Goal: Contribute content

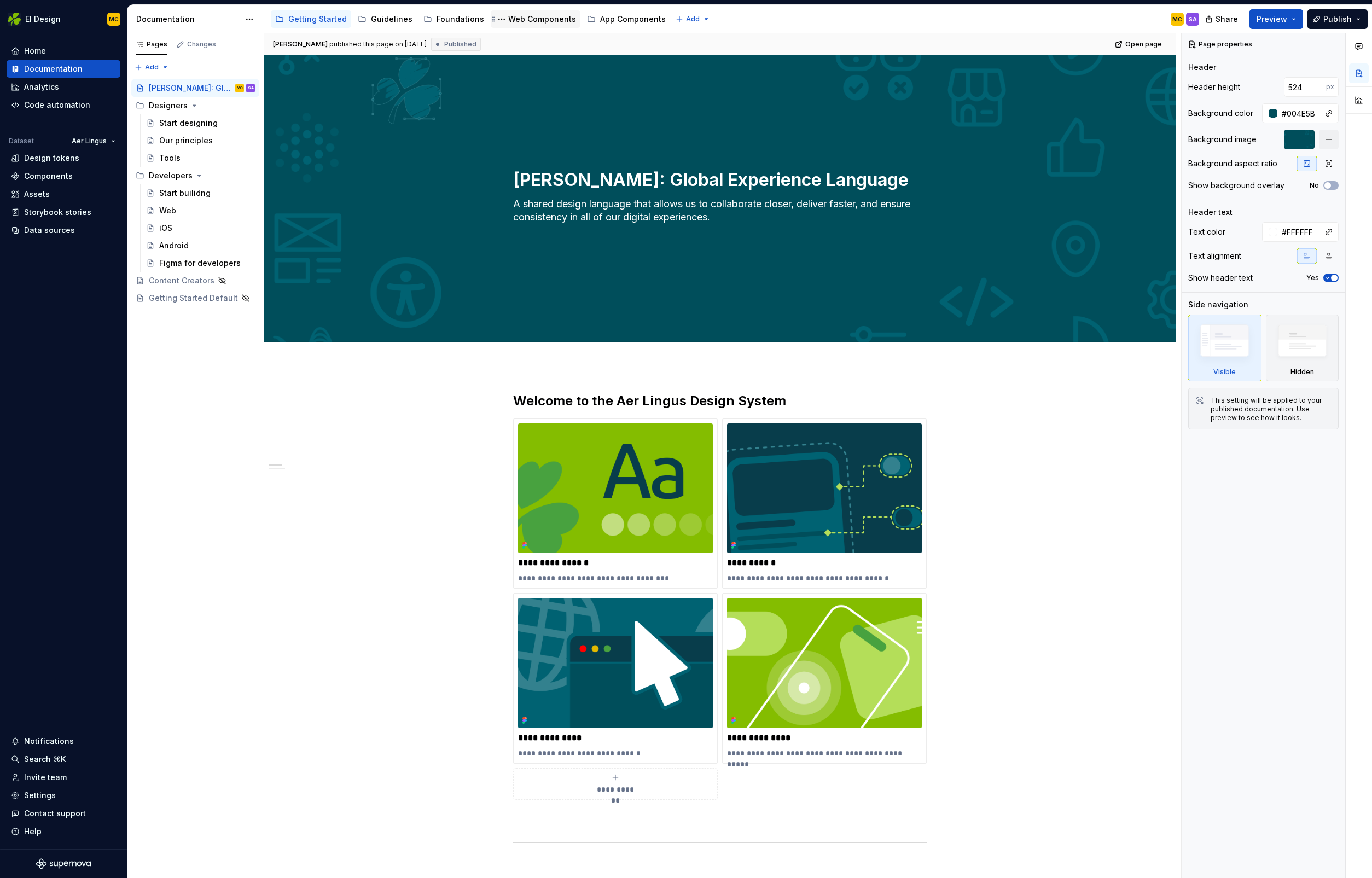
click at [546, 21] on div "Web Components" at bounding box center [542, 20] width 68 height 11
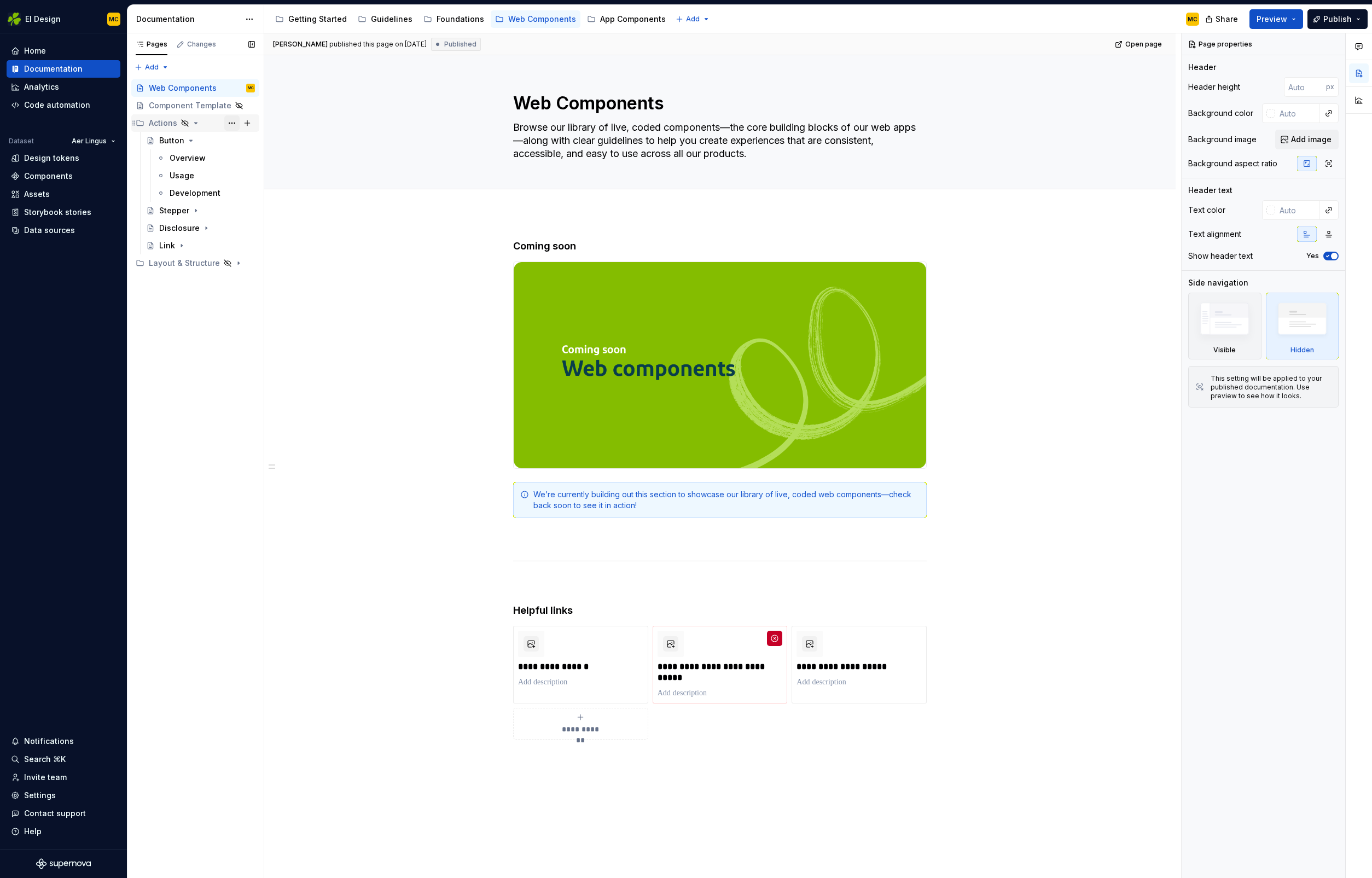
click at [230, 122] on button "Page tree" at bounding box center [232, 123] width 16 height 16
click at [277, 196] on div "Show group" at bounding box center [297, 200] width 107 height 11
click at [195, 211] on icon "Page tree" at bounding box center [195, 212] width 1 height 3
click at [208, 229] on div "Overview" at bounding box center [211, 229] width 85 height 16
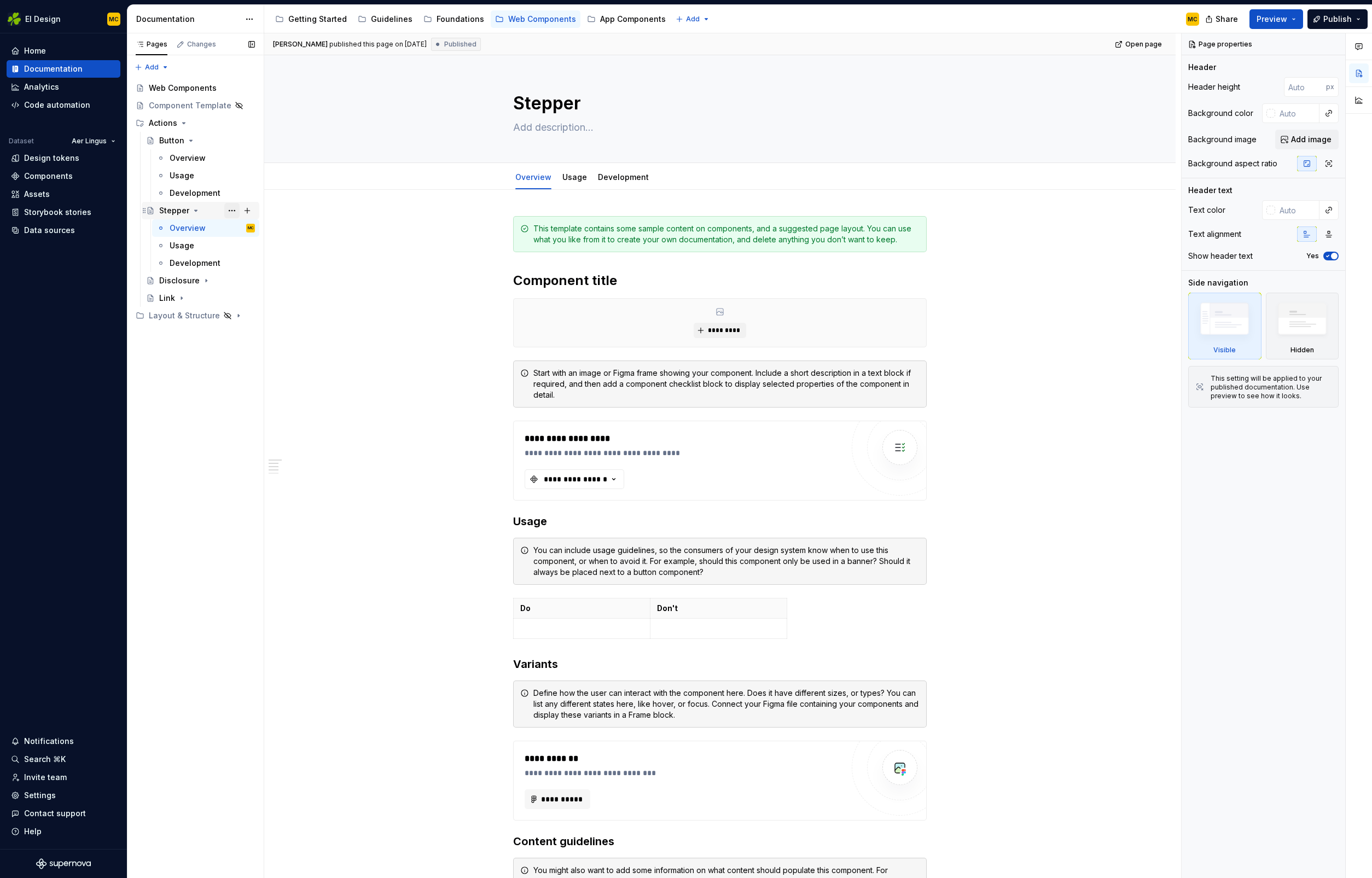
click at [230, 209] on button "Page tree" at bounding box center [232, 211] width 16 height 16
click at [258, 265] on div "Hide page" at bounding box center [297, 270] width 107 height 11
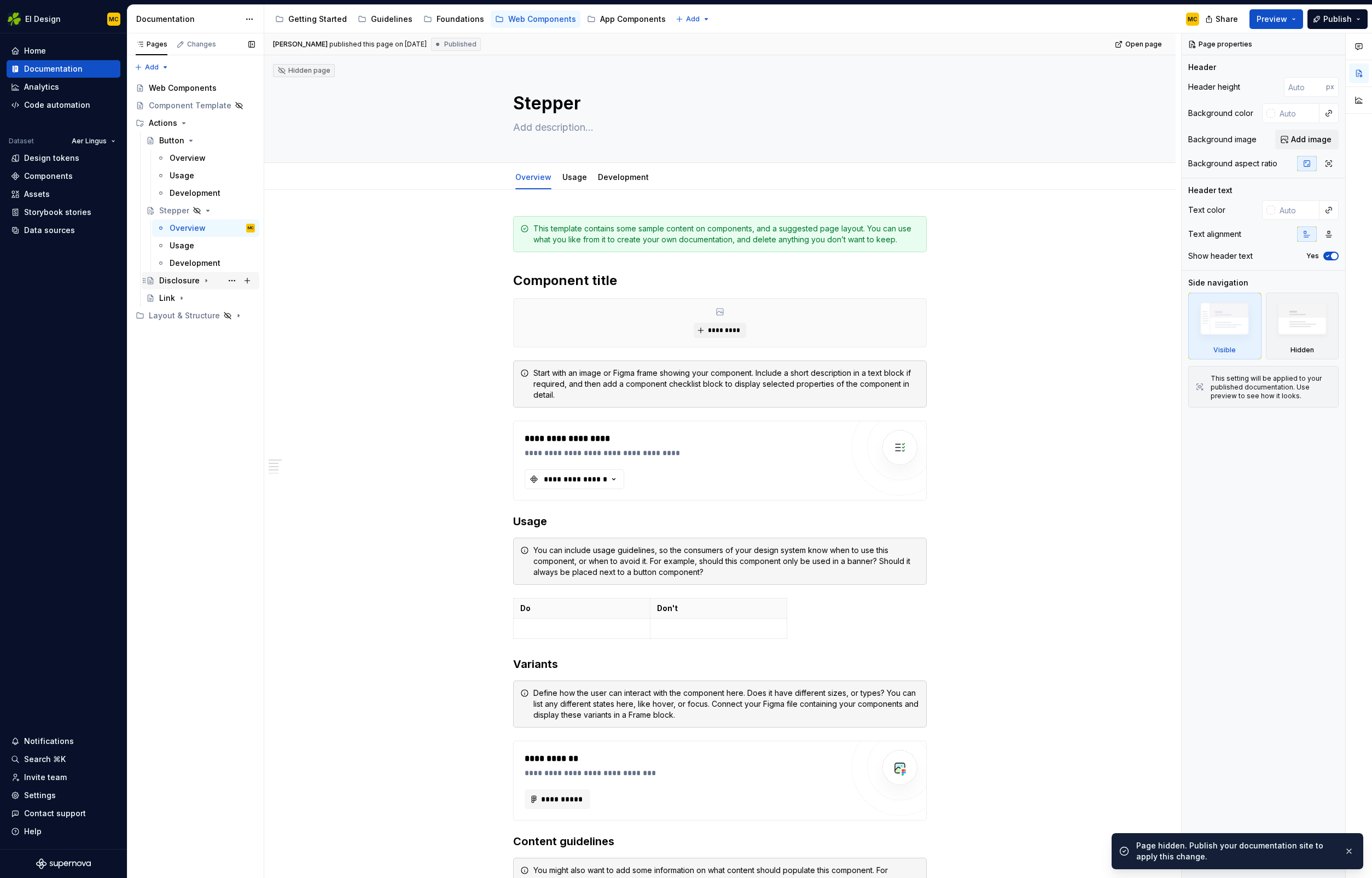
click at [182, 278] on div "Disclosure" at bounding box center [179, 281] width 41 height 11
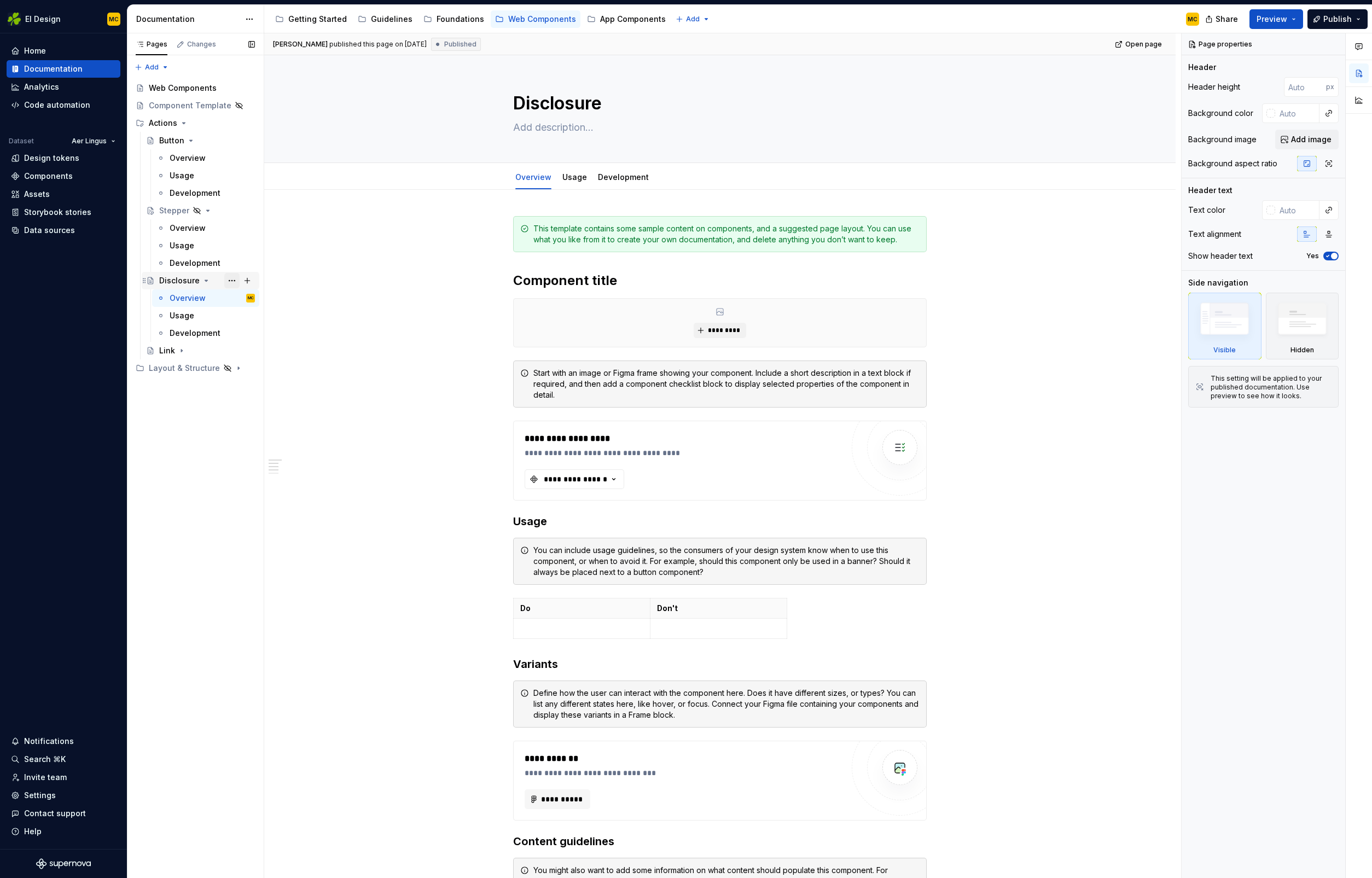
click at [228, 282] on button "Page tree" at bounding box center [232, 281] width 16 height 16
click at [263, 342] on div "Hide page" at bounding box center [297, 339] width 107 height 11
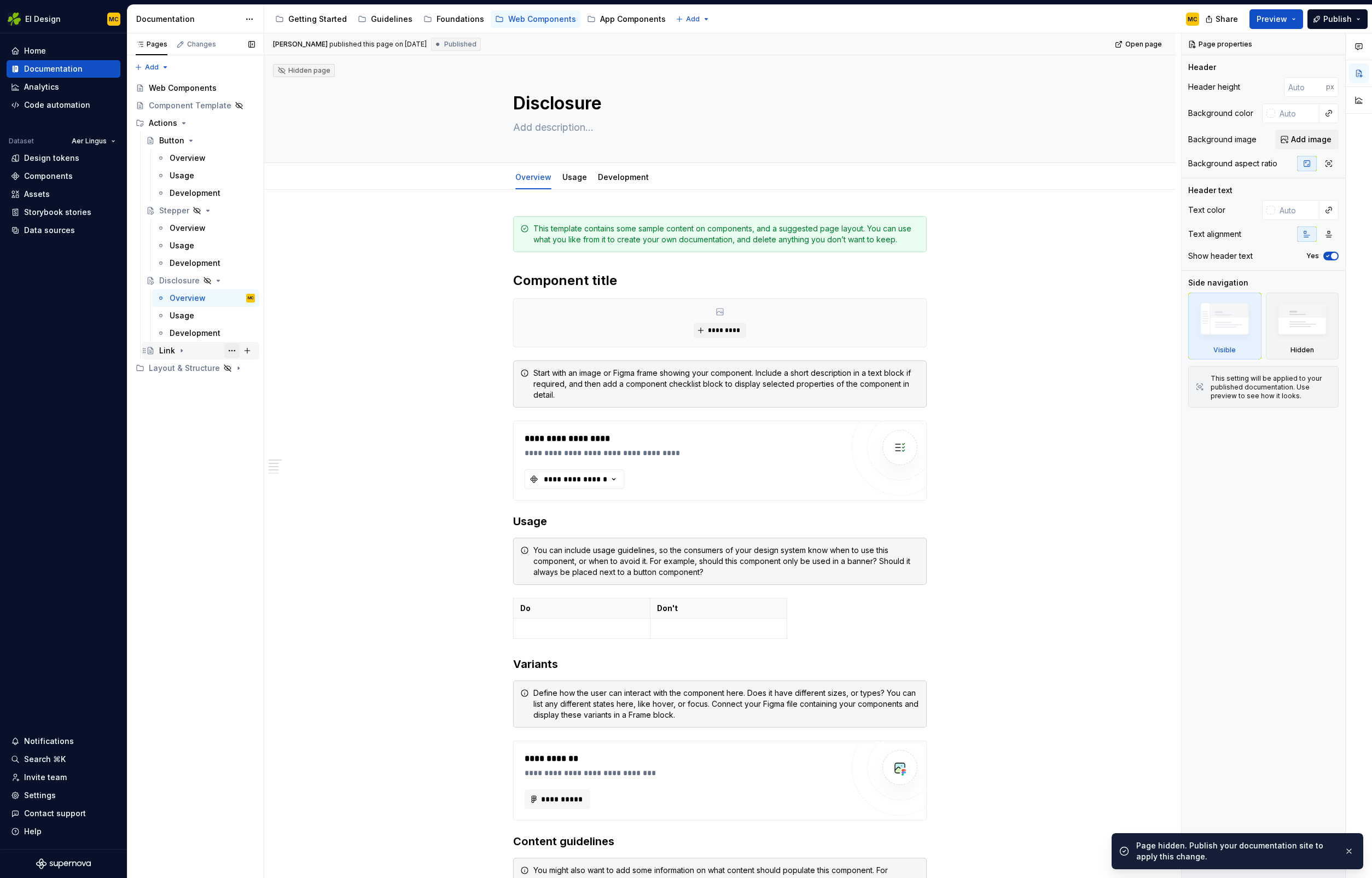
click at [230, 350] on button "Page tree" at bounding box center [232, 351] width 16 height 16
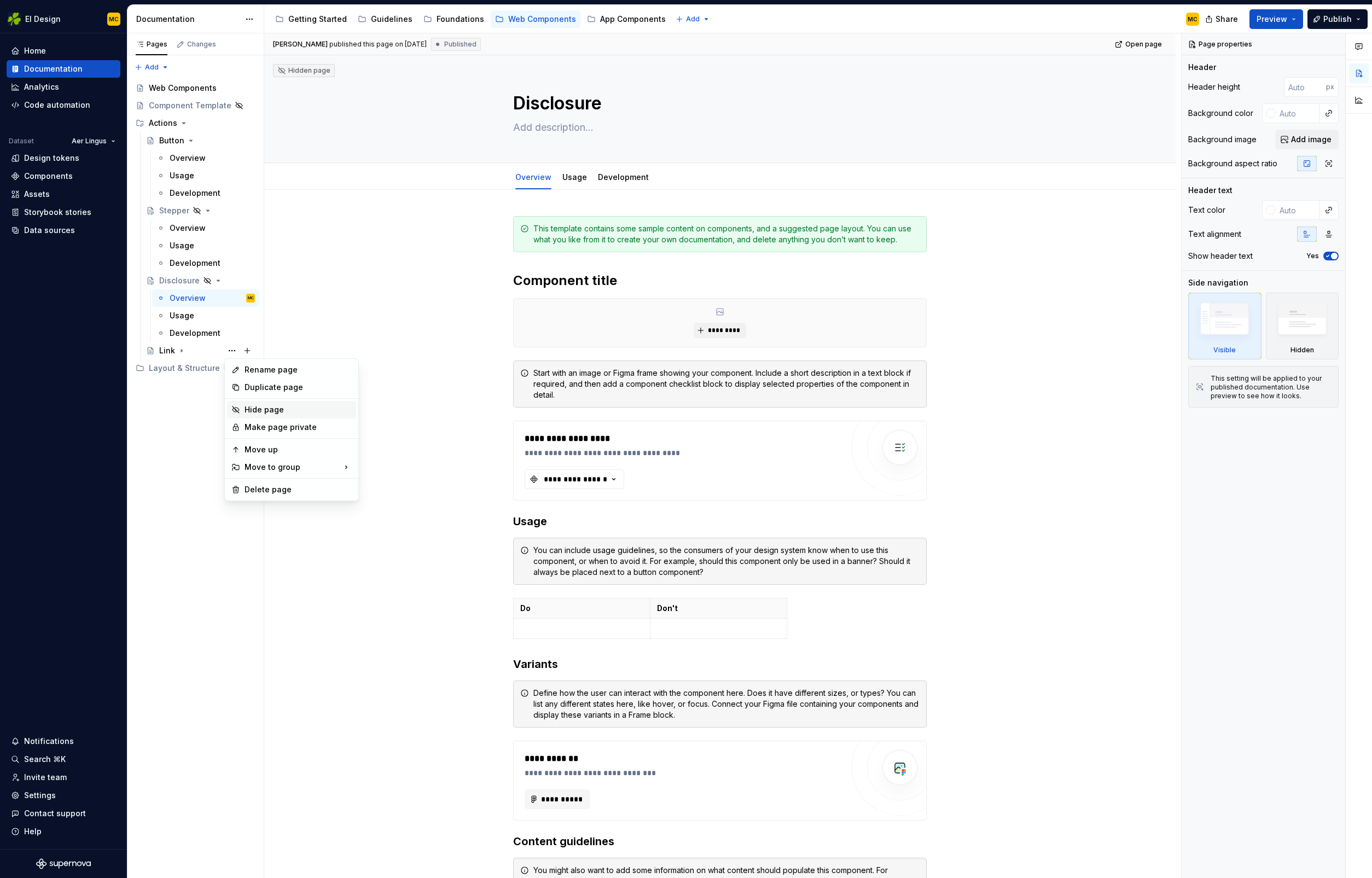
click at [294, 411] on div "Hide page" at bounding box center [297, 410] width 107 height 11
click at [215, 368] on icon "Page tree" at bounding box center [217, 368] width 9 height 9
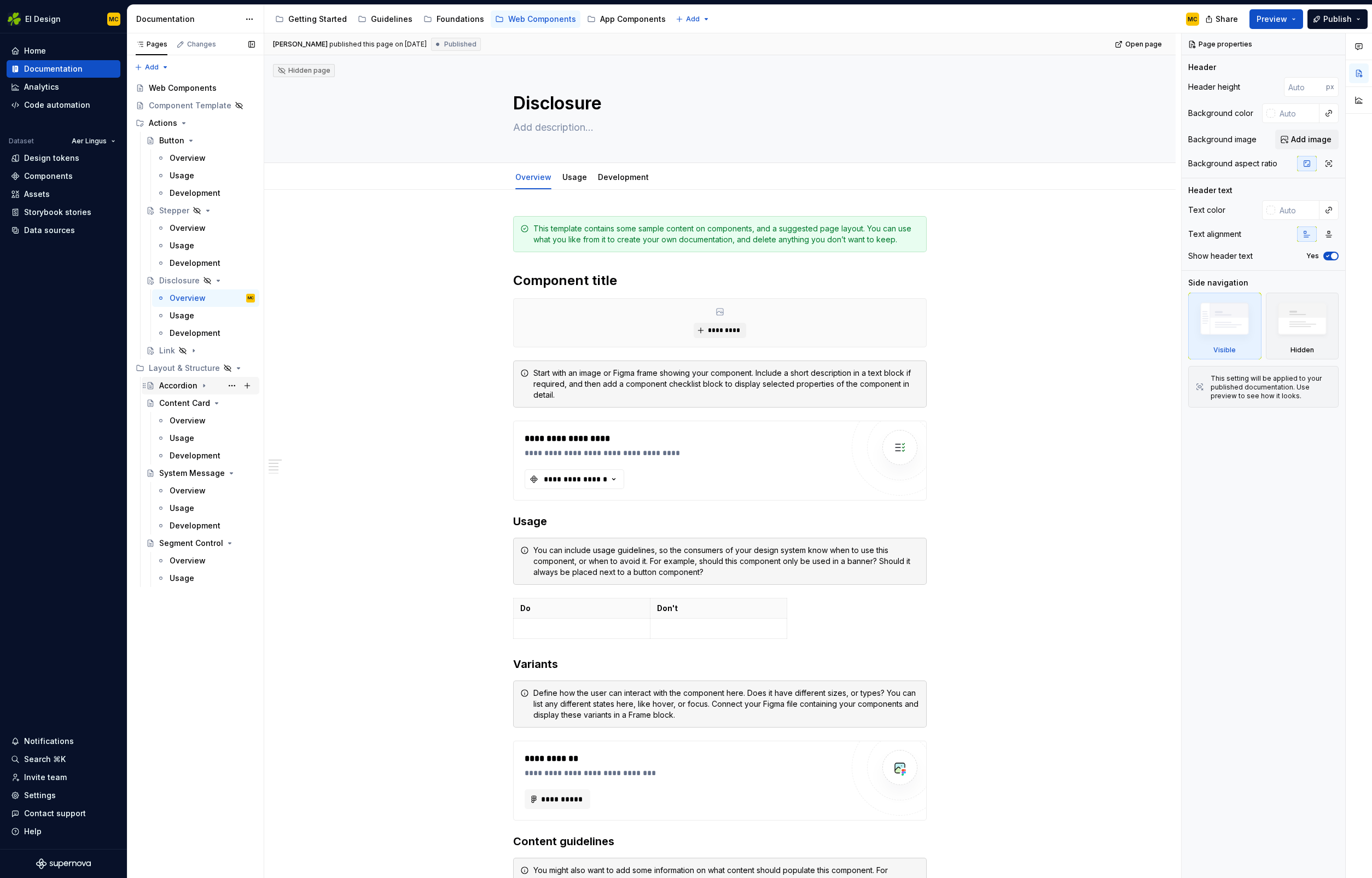
click at [171, 386] on div "Accordion" at bounding box center [178, 386] width 38 height 11
click at [179, 455] on div "Content Card" at bounding box center [184, 456] width 51 height 11
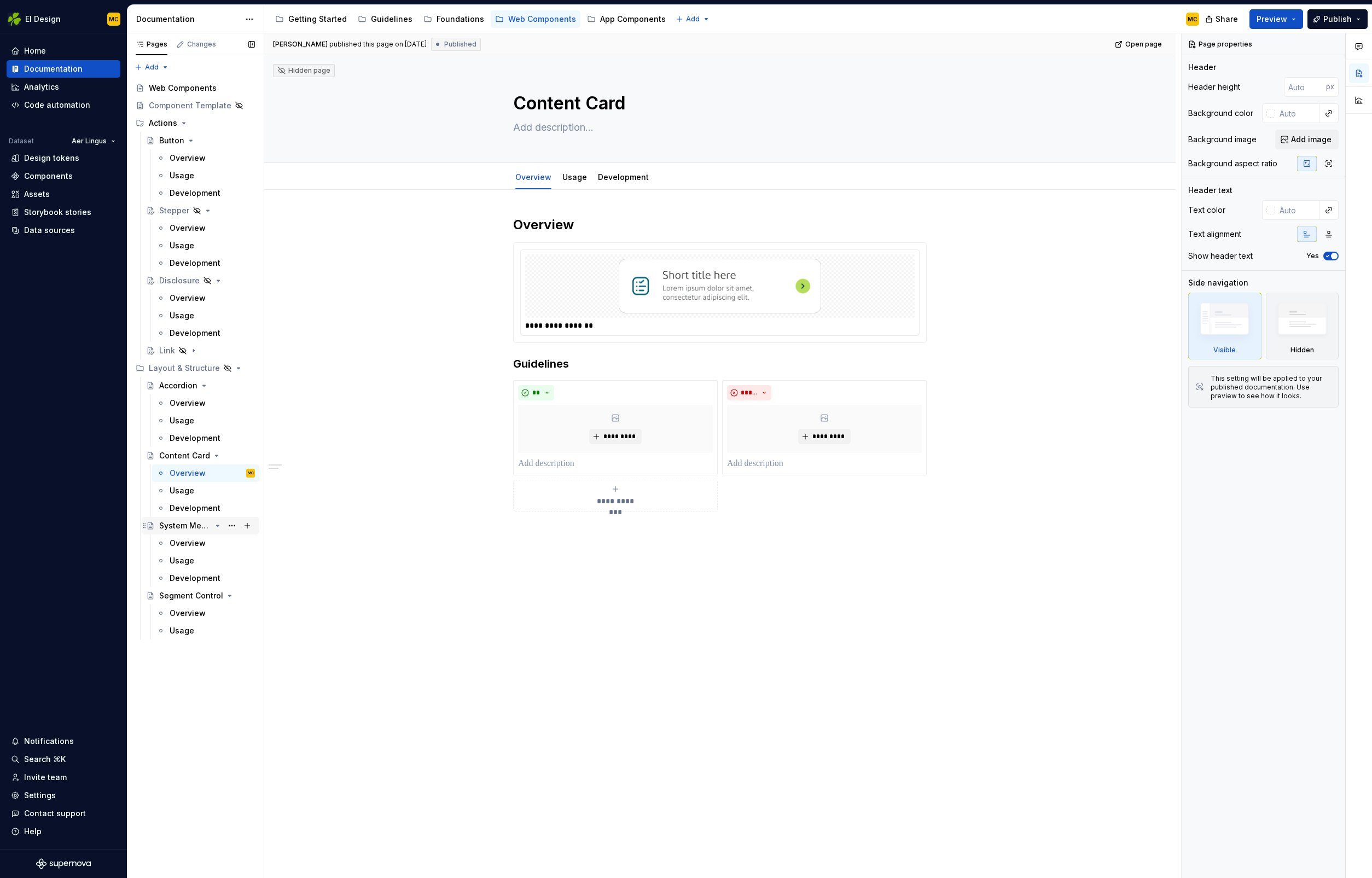
click at [188, 527] on div "System Message" at bounding box center [185, 526] width 52 height 11
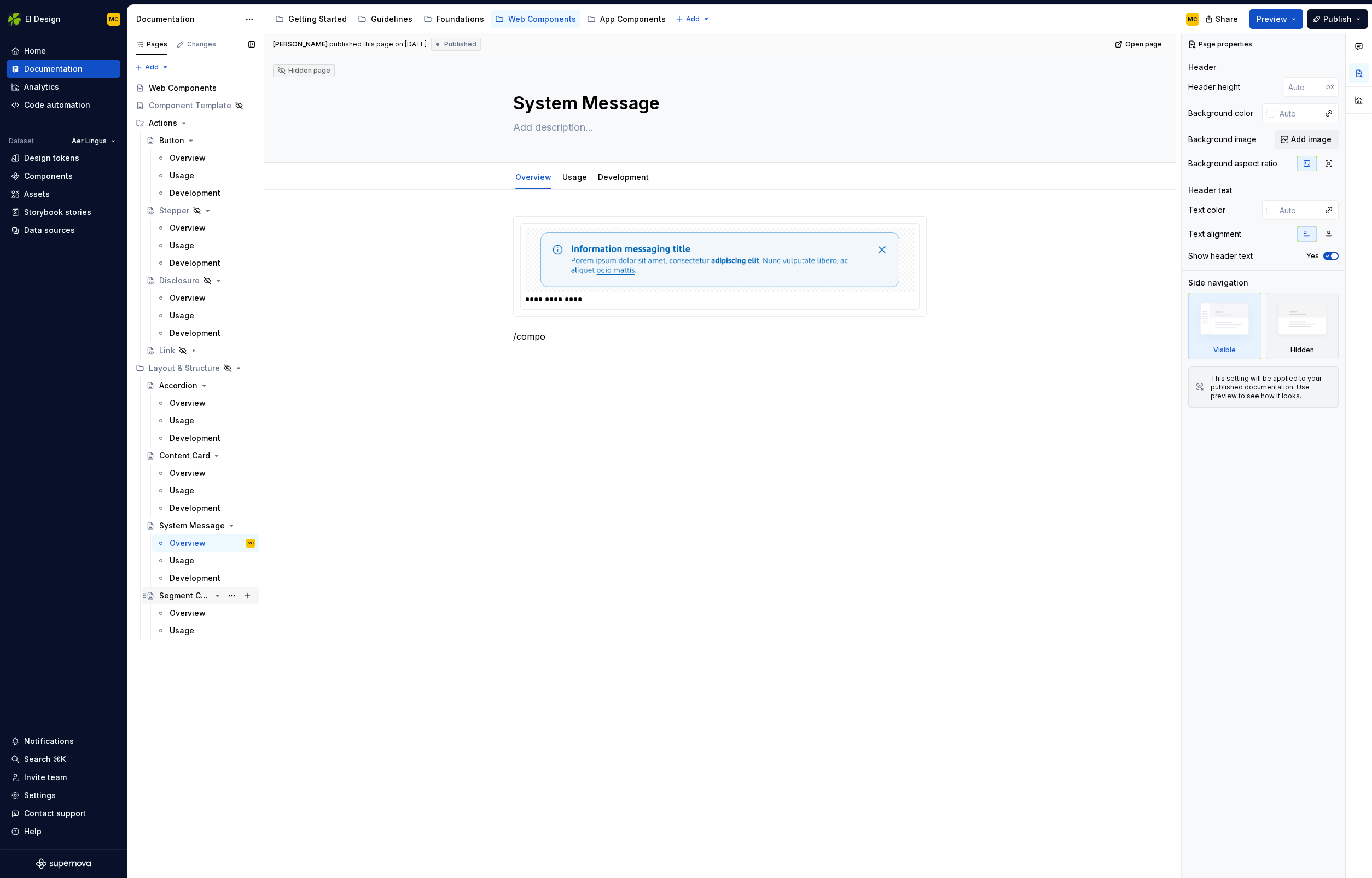
click at [186, 598] on div "Segment Control" at bounding box center [185, 596] width 52 height 11
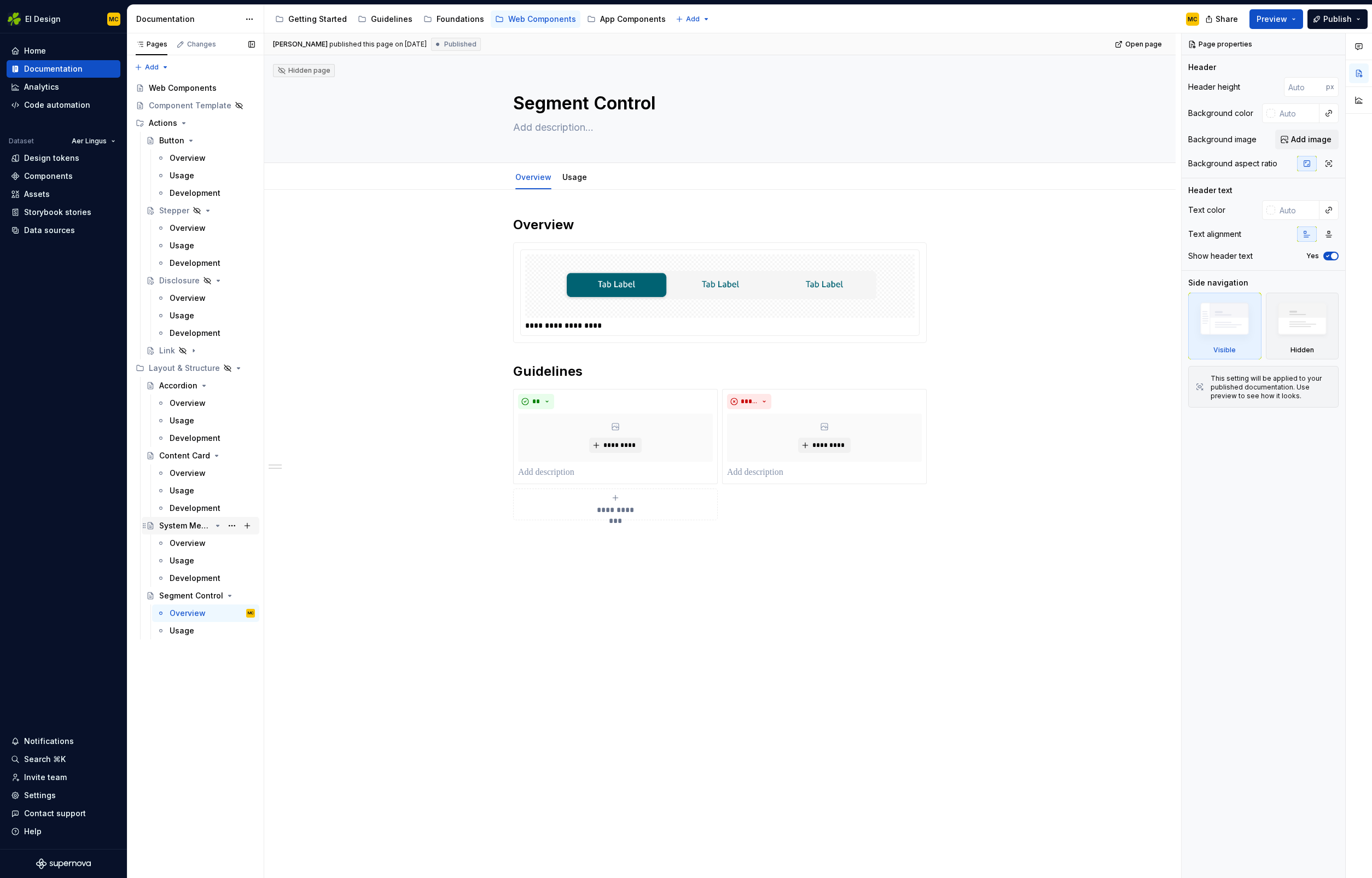
click at [185, 523] on div "System Message" at bounding box center [185, 526] width 52 height 11
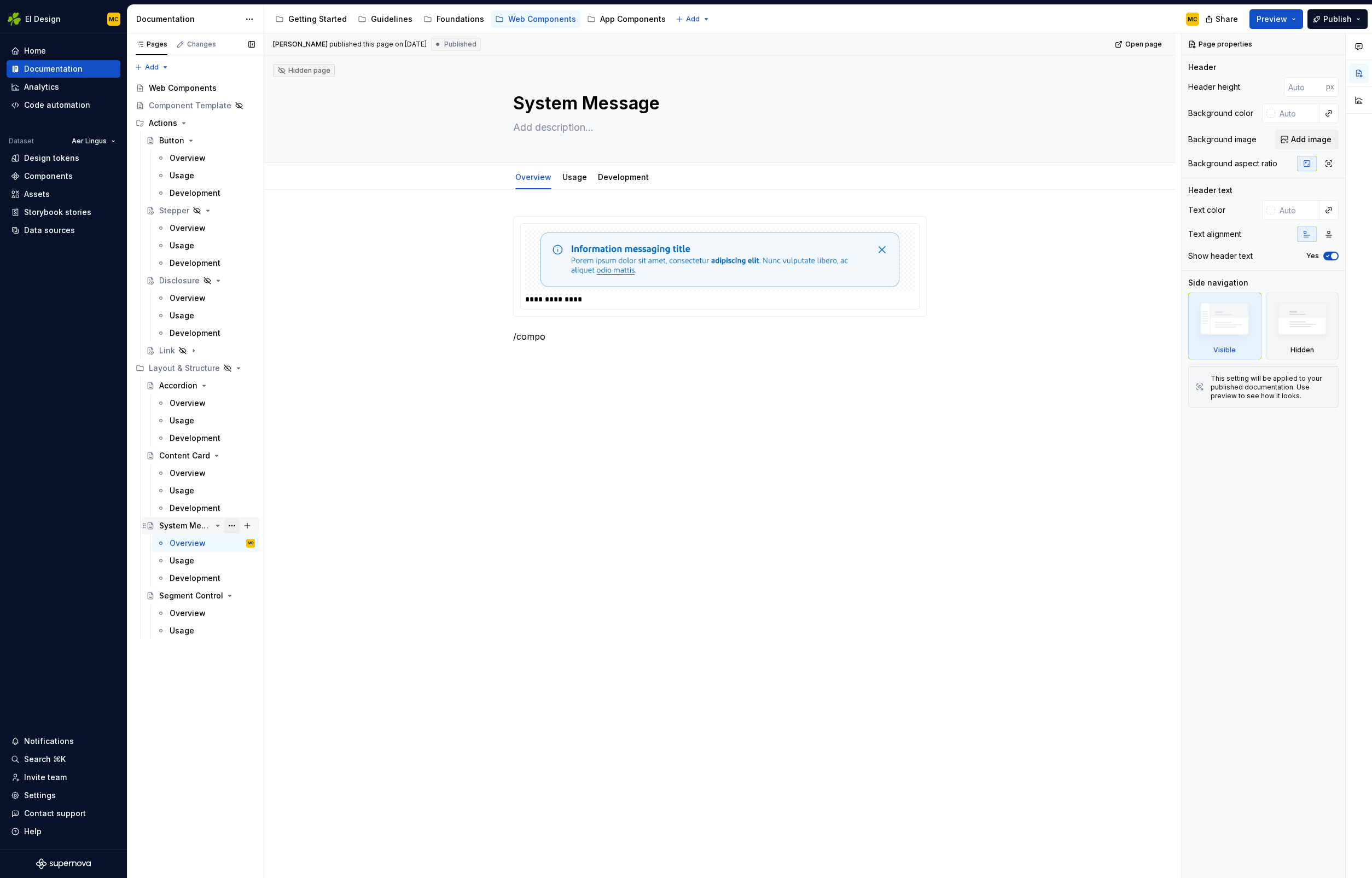
click at [230, 525] on button "Page tree" at bounding box center [232, 526] width 16 height 16
click at [236, 369] on div "Pages Changes Add Accessibility guide for tree Page tree. Navigate the tree wit…" at bounding box center [195, 456] width 137 height 845
click at [237, 368] on button "Page tree" at bounding box center [232, 368] width 16 height 16
click at [261, 446] on div "Show group" at bounding box center [297, 445] width 107 height 11
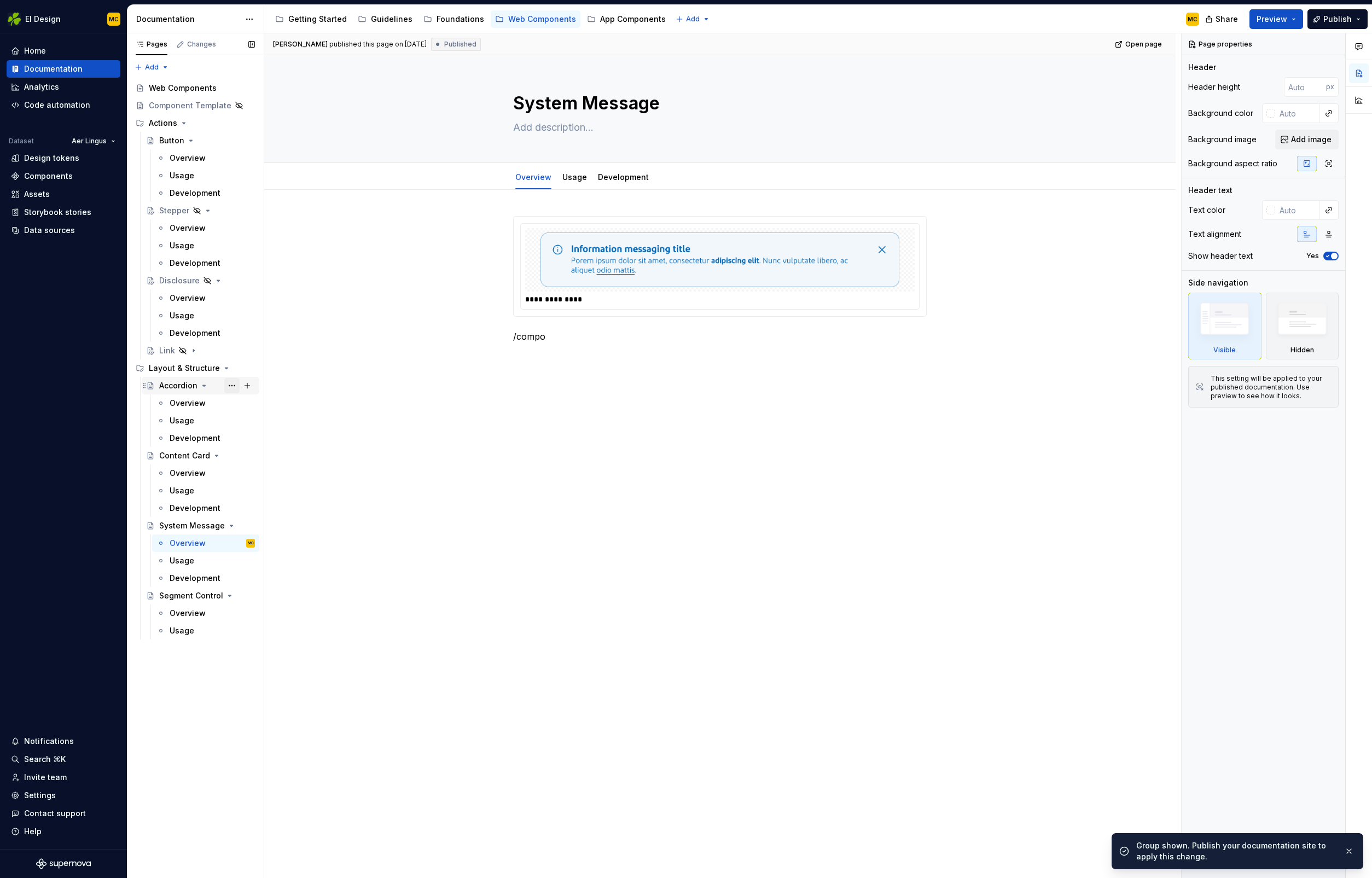
click at [228, 383] on button "Page tree" at bounding box center [232, 386] width 16 height 16
click at [261, 446] on div "Hide page" at bounding box center [297, 445] width 107 height 11
click at [229, 457] on button "Page tree" at bounding box center [232, 456] width 16 height 16
click at [266, 515] on div "Hide page" at bounding box center [297, 515] width 107 height 11
click at [0, 0] on button "Page tree" at bounding box center [0, 0] width 0 height 0
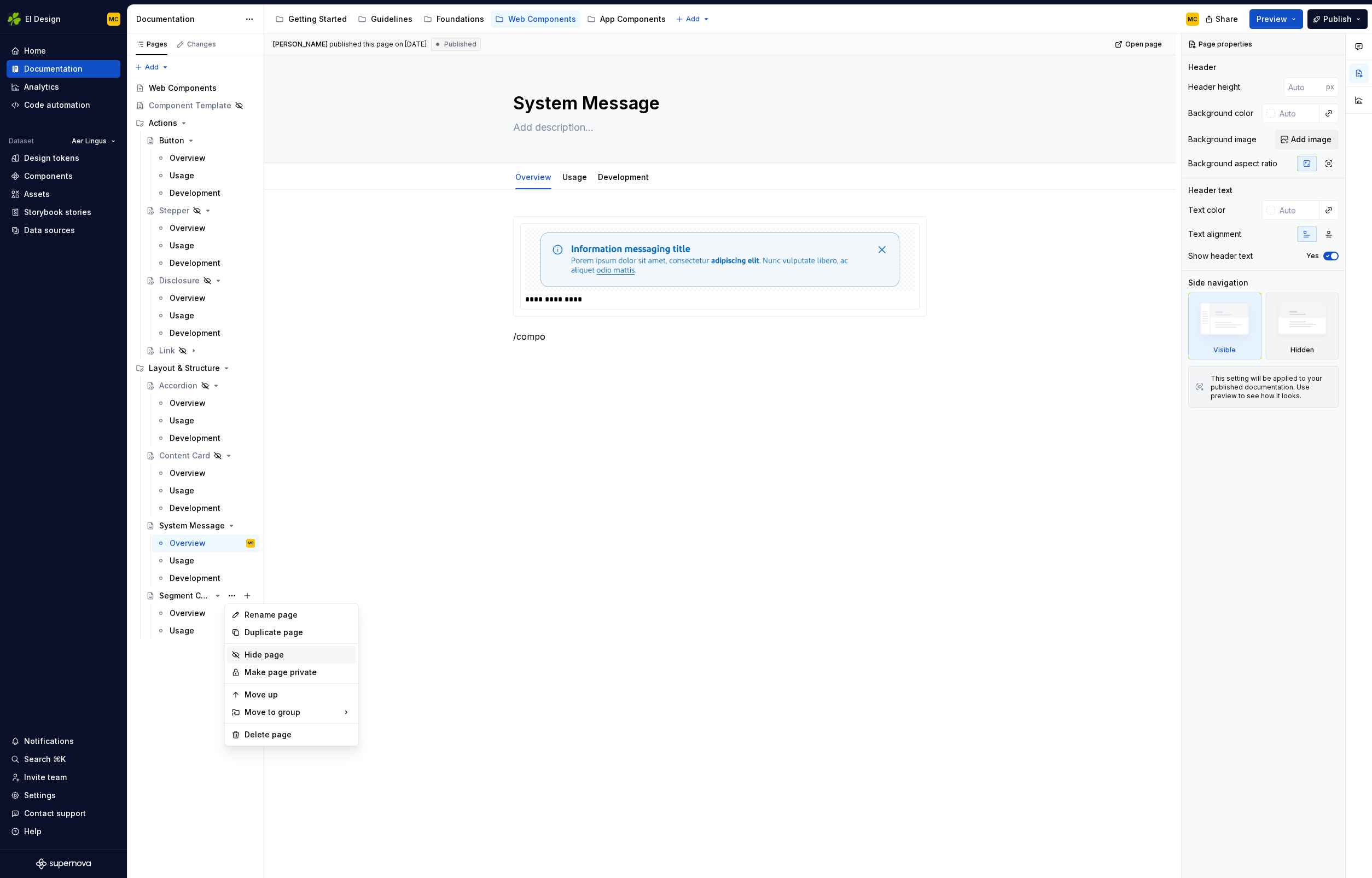
click at [254, 652] on div "Hide page" at bounding box center [297, 655] width 107 height 11
click at [1332, 21] on span "Publish" at bounding box center [1338, 20] width 28 height 11
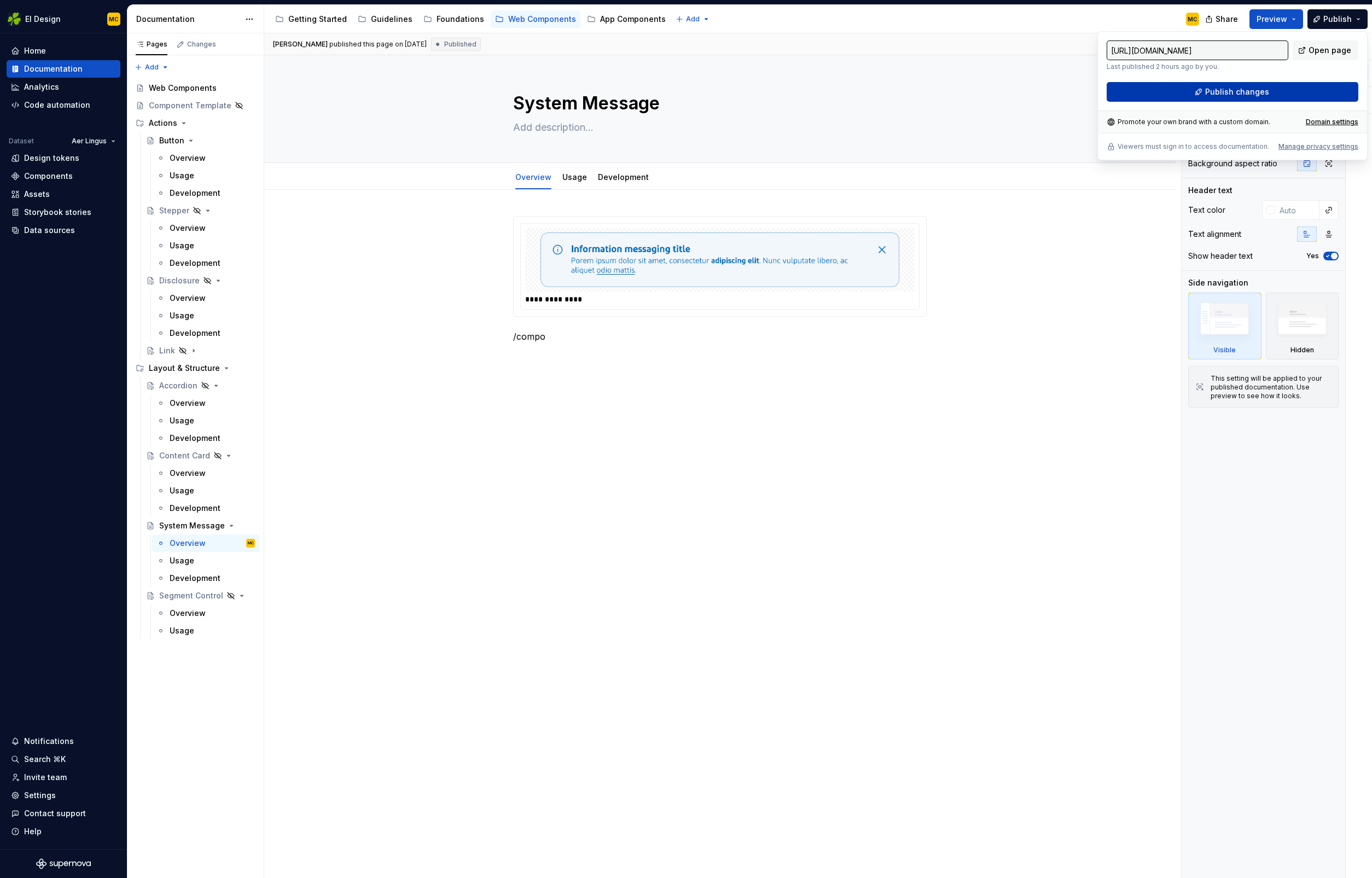
click at [1252, 91] on span "Publish changes" at bounding box center [1238, 92] width 64 height 11
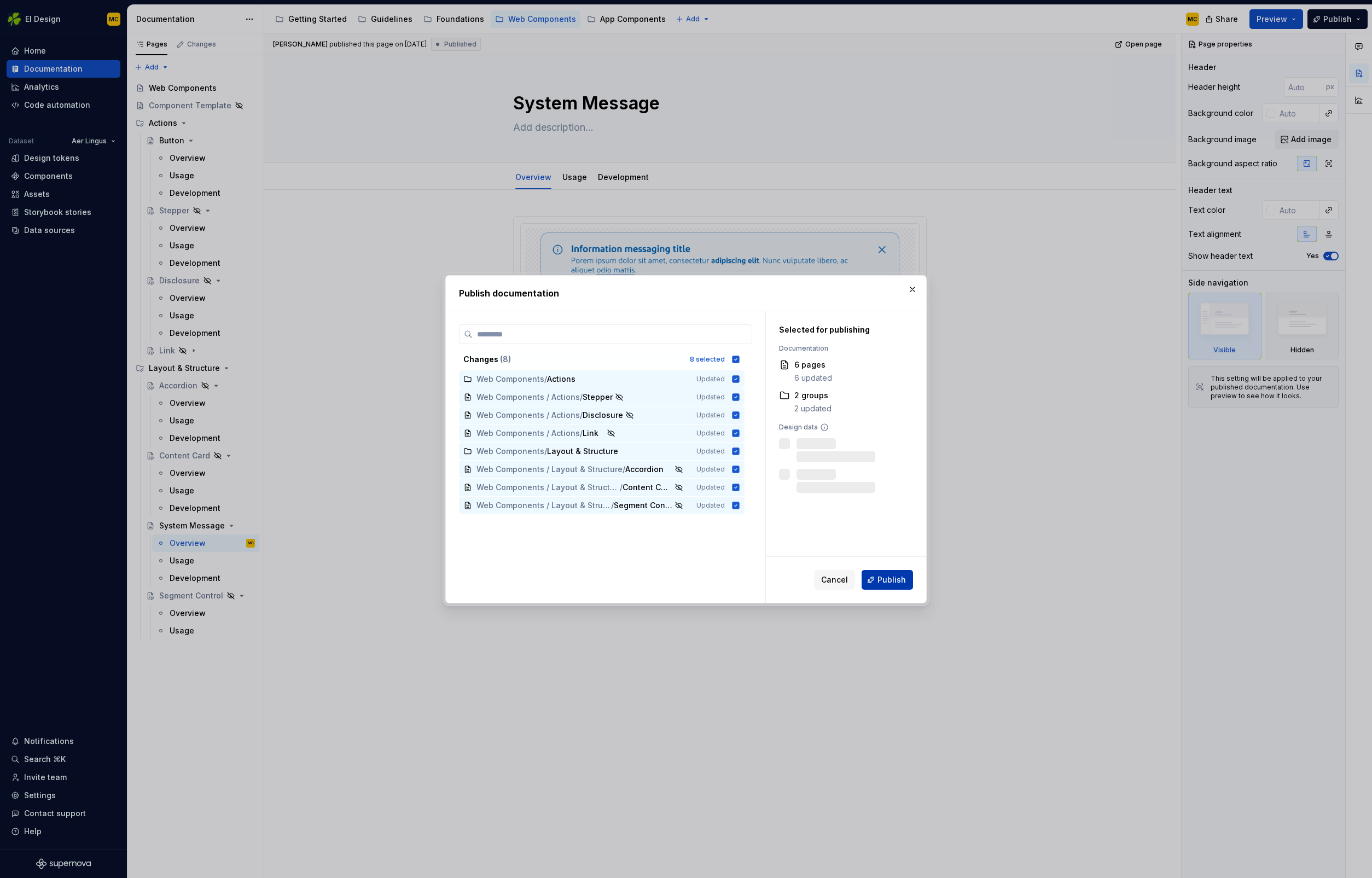
click at [880, 578] on span "Publish" at bounding box center [892, 580] width 28 height 11
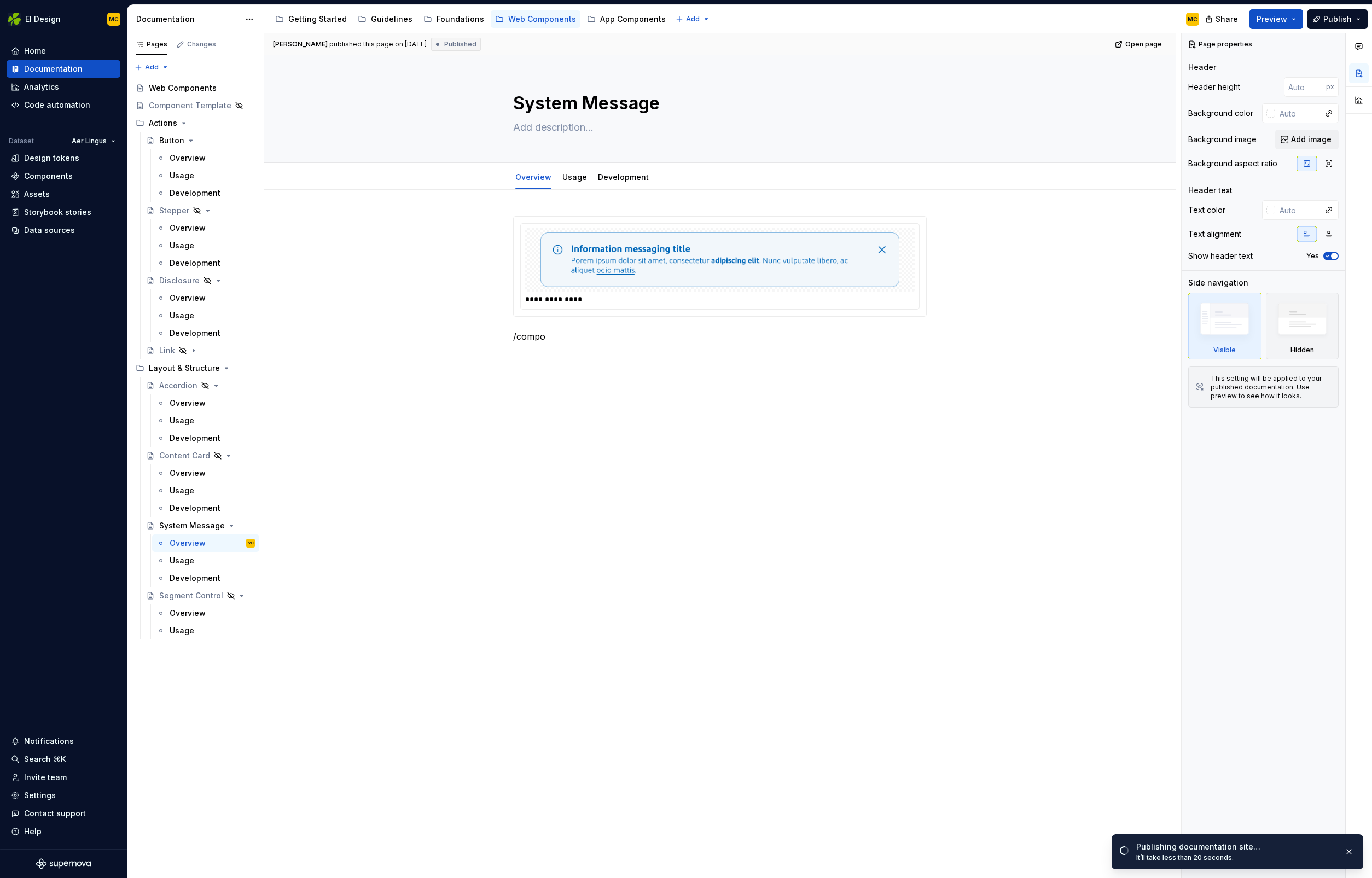
type textarea "*"
